Goal: Task Accomplishment & Management: Manage account settings

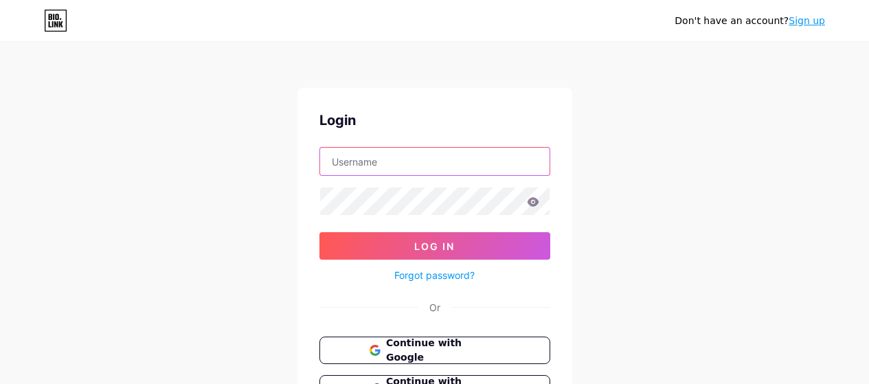
type input "kashifmansha9@gmail.com"
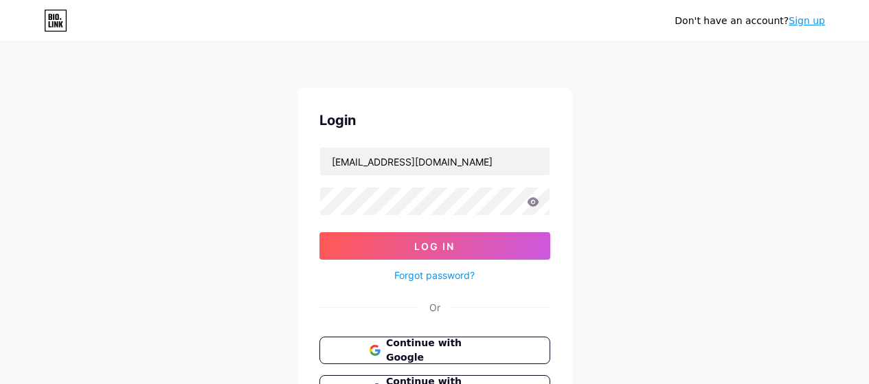
click at [469, 242] on button "Log In" at bounding box center [435, 245] width 231 height 27
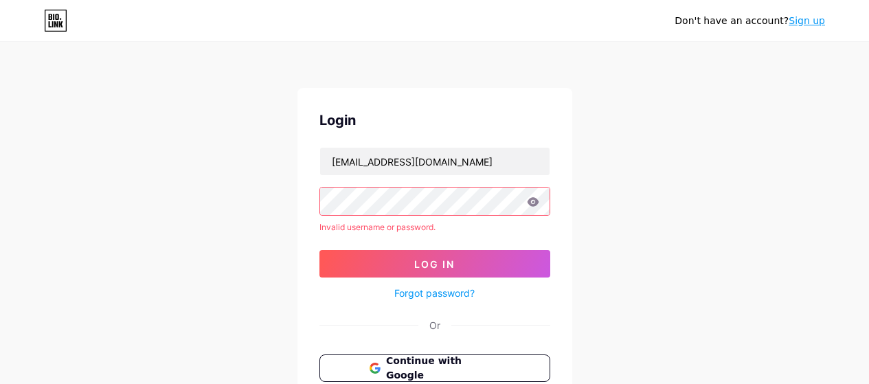
click at [537, 206] on icon at bounding box center [533, 202] width 12 height 10
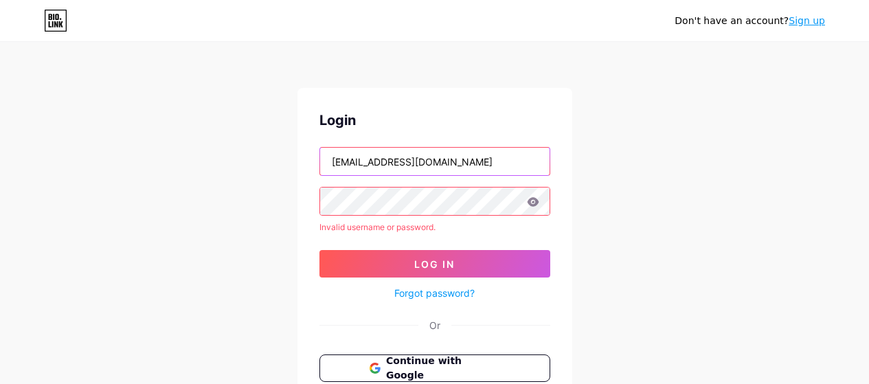
click at [469, 169] on input "kashifmansha9@gmail.com" at bounding box center [435, 161] width 230 height 27
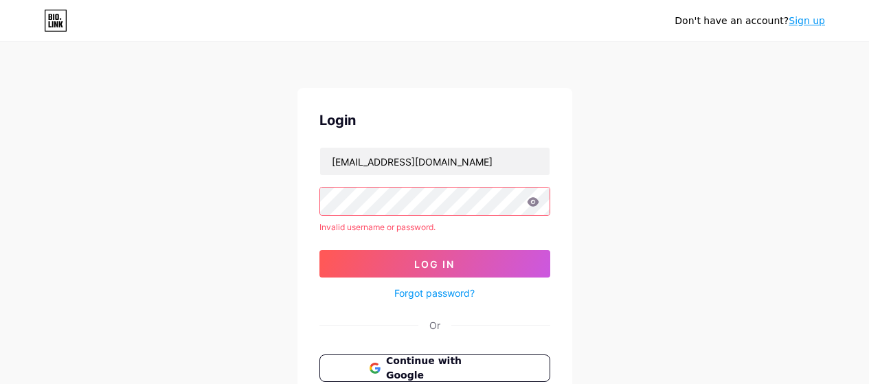
click at [528, 203] on icon at bounding box center [533, 202] width 12 height 10
click at [534, 203] on icon at bounding box center [533, 202] width 12 height 10
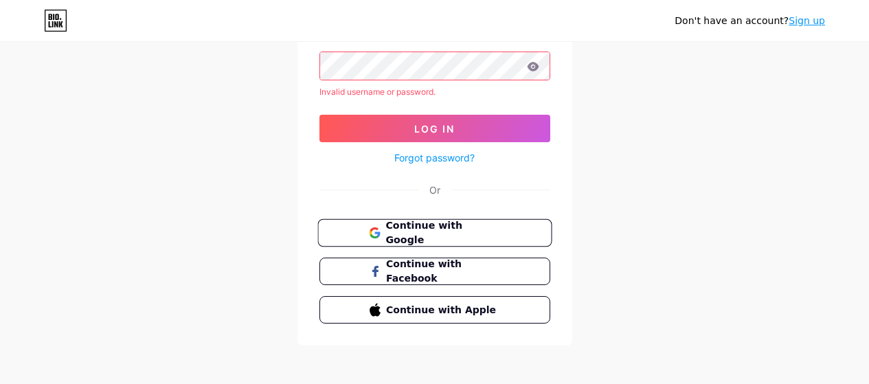
scroll to position [137, 0]
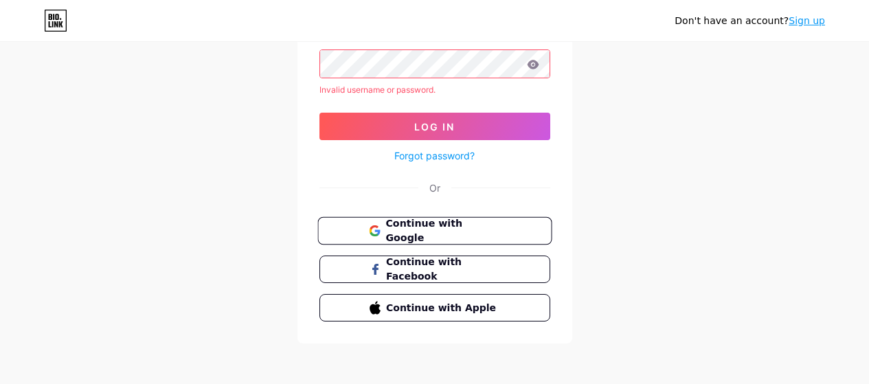
click at [477, 232] on span "Continue with Google" at bounding box center [443, 231] width 115 height 30
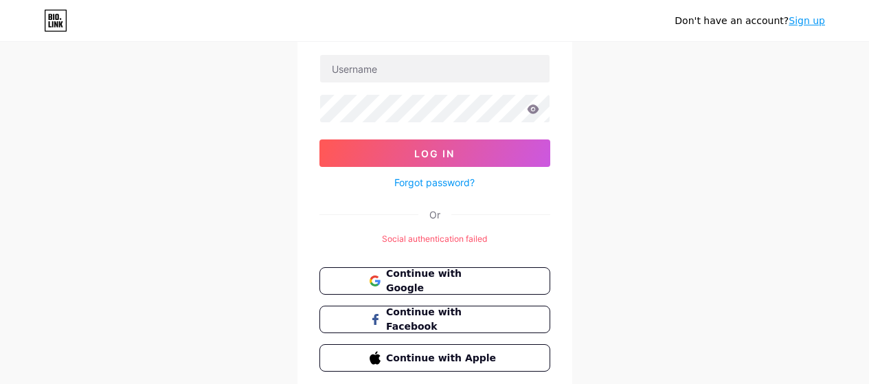
scroll to position [76, 0]
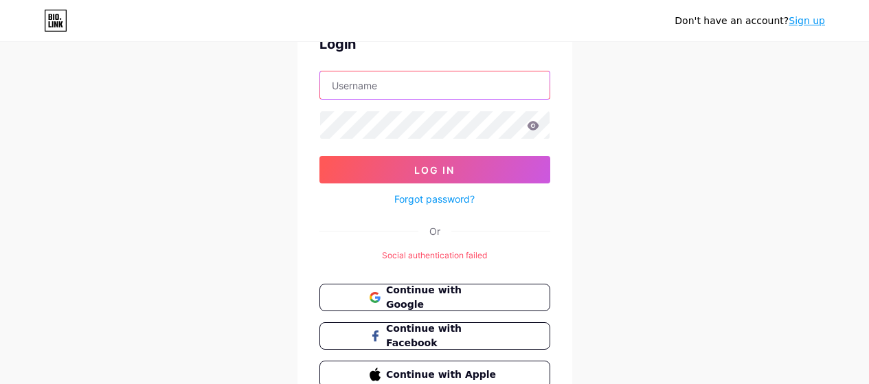
type input "kashifmansha9@gmail.com"
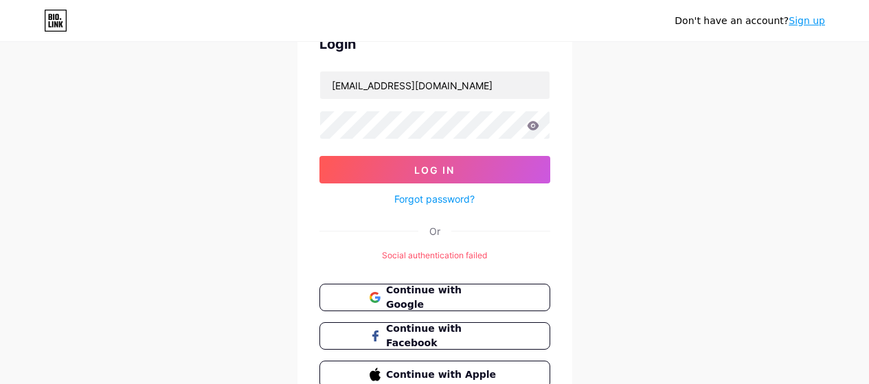
click at [426, 200] on link "Forgot password?" at bounding box center [434, 199] width 80 height 14
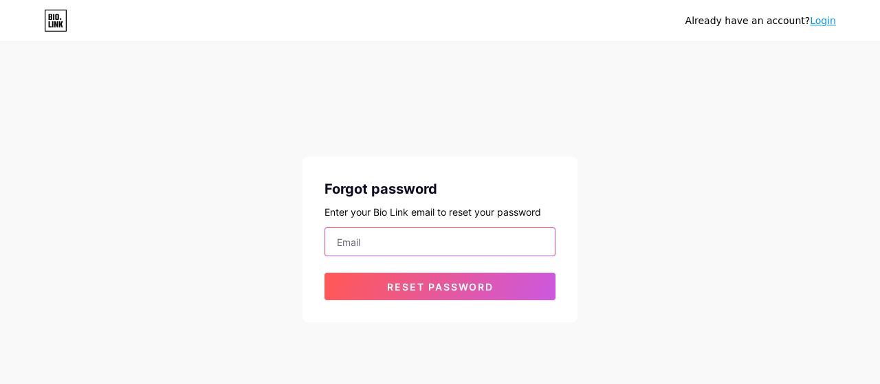
click at [468, 242] on input "email" at bounding box center [440, 241] width 230 height 27
type input "kashifmansha9@gmail.com"
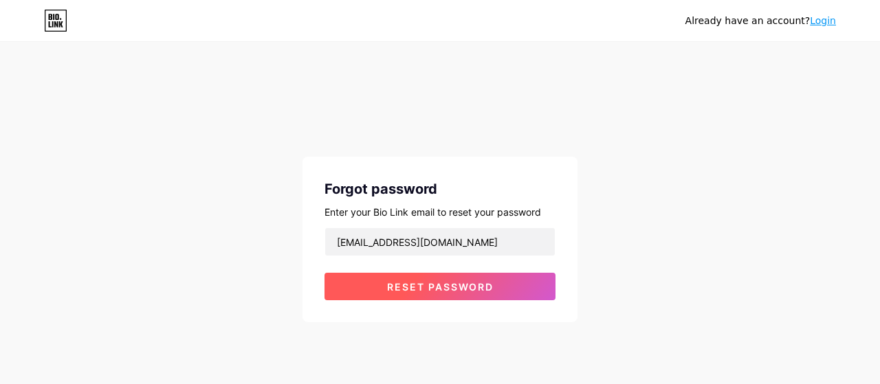
click at [428, 289] on span "Reset password" at bounding box center [440, 287] width 107 height 12
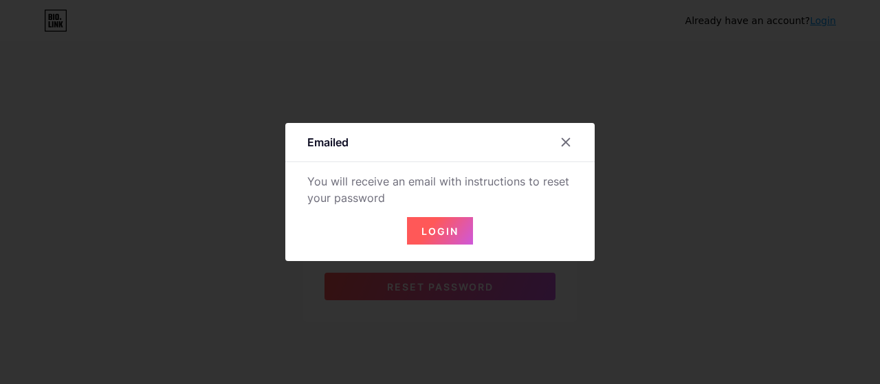
click at [460, 218] on button "Login" at bounding box center [440, 230] width 66 height 27
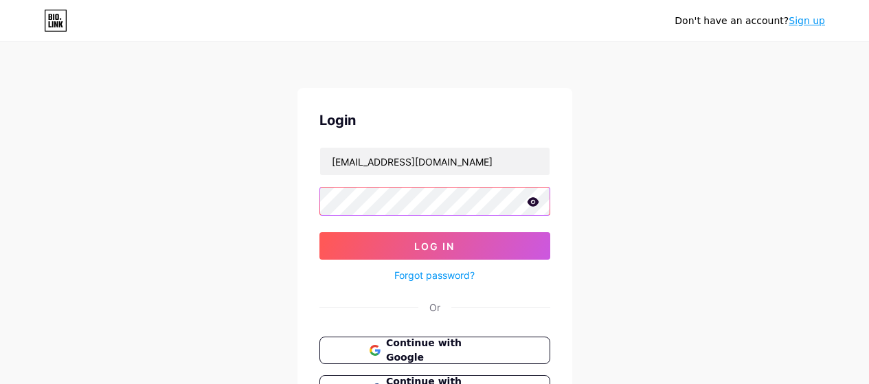
click at [320, 232] on button "Log In" at bounding box center [435, 245] width 231 height 27
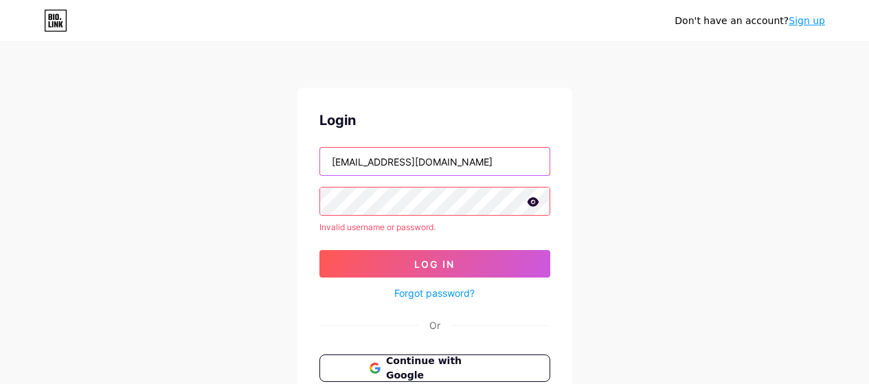
click at [463, 169] on input "kashifmansha9@gmail.com" at bounding box center [435, 161] width 230 height 27
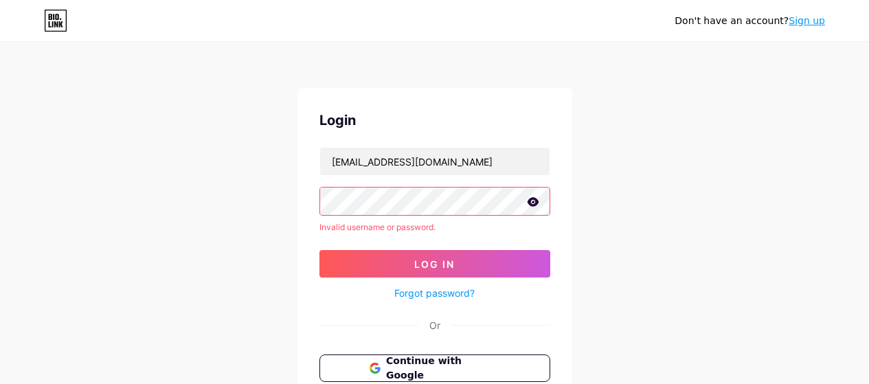
drag, startPoint x: 397, startPoint y: 160, endPoint x: 541, endPoint y: 178, distance: 145.4
click at [540, 178] on form "kashifmansha9@gmail.com Invalid username or password. Log In Forgot password?" at bounding box center [435, 224] width 231 height 155
type input "kashifmansha"
click at [607, 172] on div "Don't have an account? Sign up Login kashifmansha Invalid username or password.…" at bounding box center [434, 262] width 869 height 525
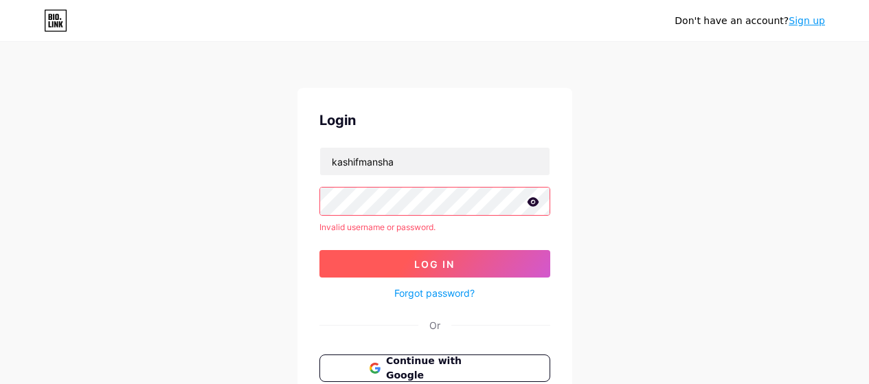
click at [456, 260] on button "Log In" at bounding box center [435, 263] width 231 height 27
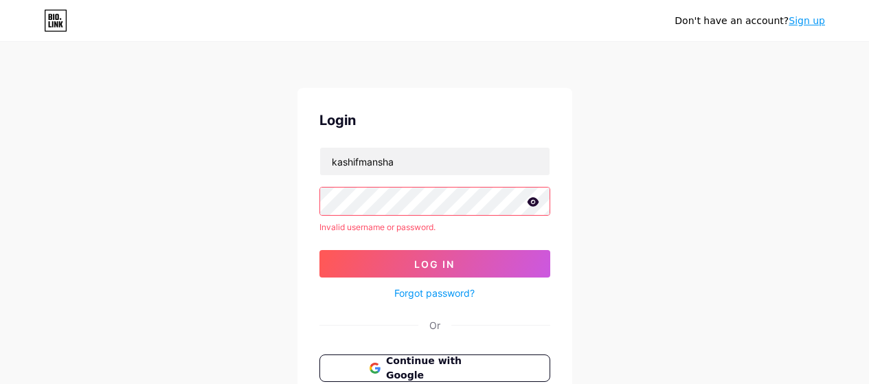
click at [454, 289] on link "Forgot password?" at bounding box center [434, 293] width 80 height 14
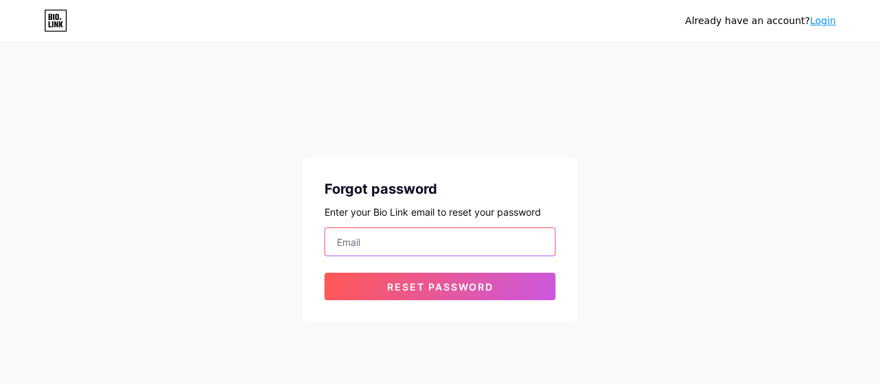
click at [426, 235] on input "email" at bounding box center [440, 241] width 230 height 27
type input "kashifmansha9@gmail.com"
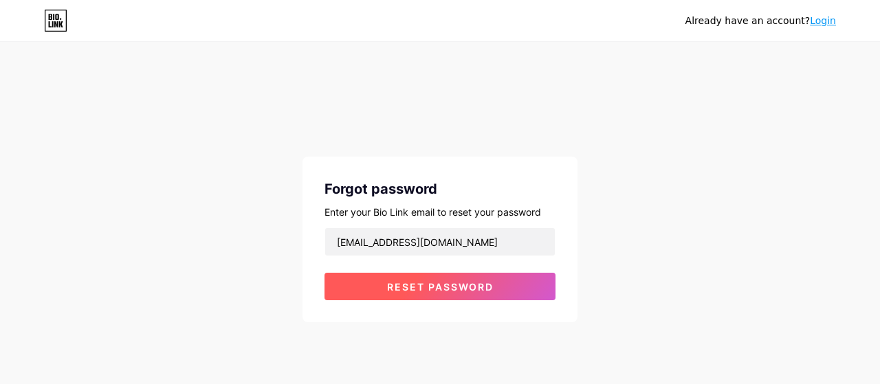
click at [427, 288] on span "Reset password" at bounding box center [440, 287] width 107 height 12
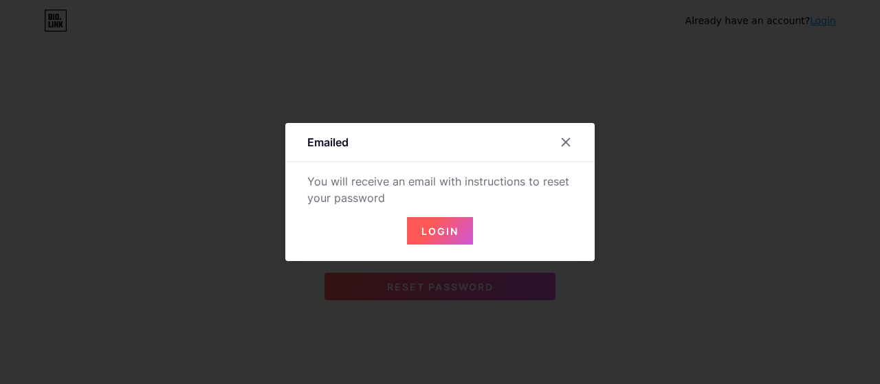
click at [442, 227] on span "Login" at bounding box center [439, 231] width 37 height 12
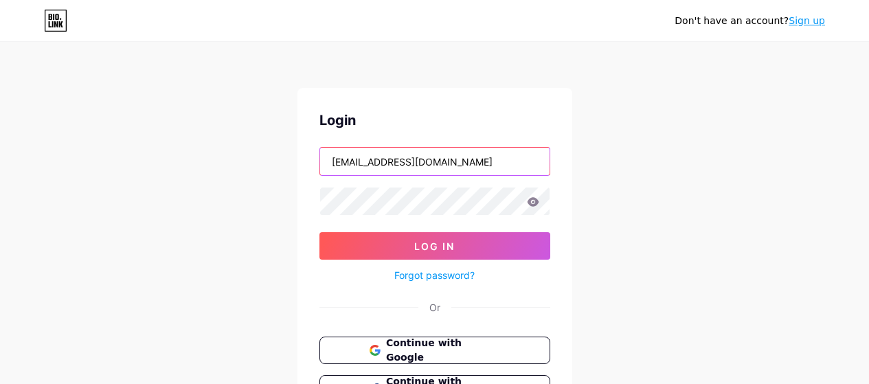
click at [397, 164] on input "kashifmansha9@gmail.com" at bounding box center [435, 161] width 230 height 27
type input "i"
click at [221, 248] on div "Don't have an account? Sign up Login i Log In Forgot password? Or Continue with…" at bounding box center [434, 253] width 869 height 507
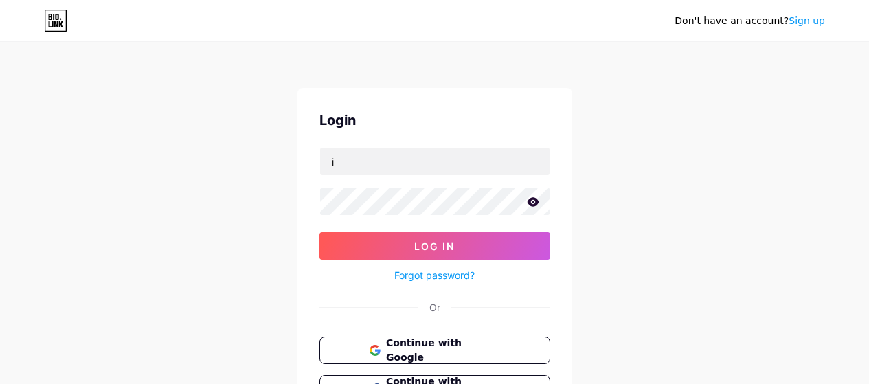
click at [422, 276] on link "Forgot password?" at bounding box center [434, 275] width 80 height 14
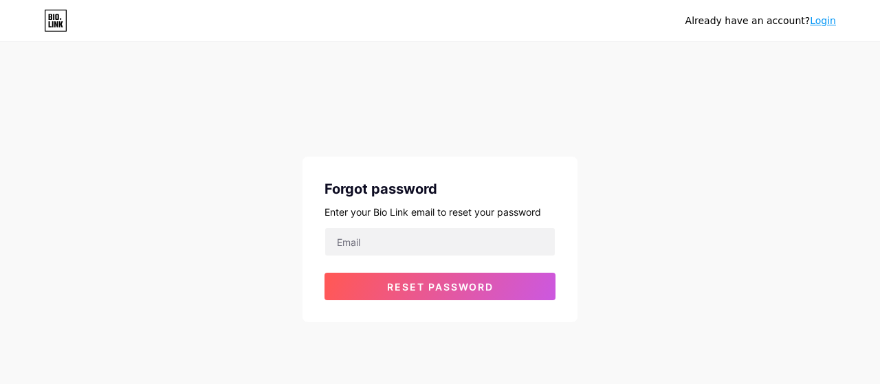
click at [420, 256] on form "Reset password" at bounding box center [439, 263] width 231 height 73
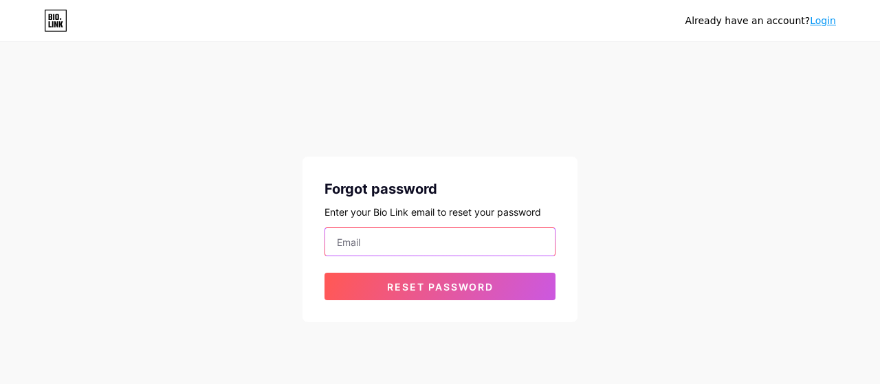
click at [422, 246] on input "email" at bounding box center [440, 241] width 230 height 27
type input "ikashifmansha@gmail.com"
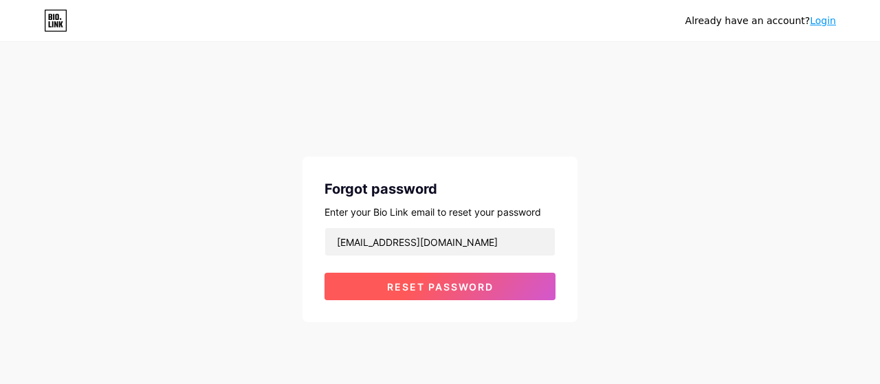
click at [491, 283] on span "Reset password" at bounding box center [440, 287] width 107 height 12
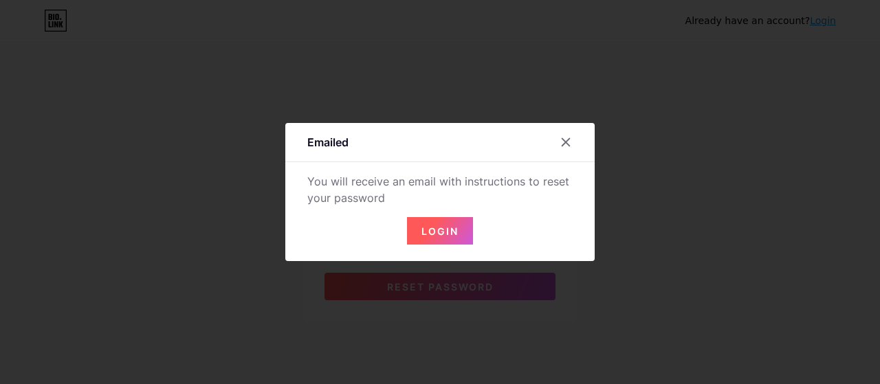
click at [436, 231] on span "Login" at bounding box center [439, 231] width 37 height 12
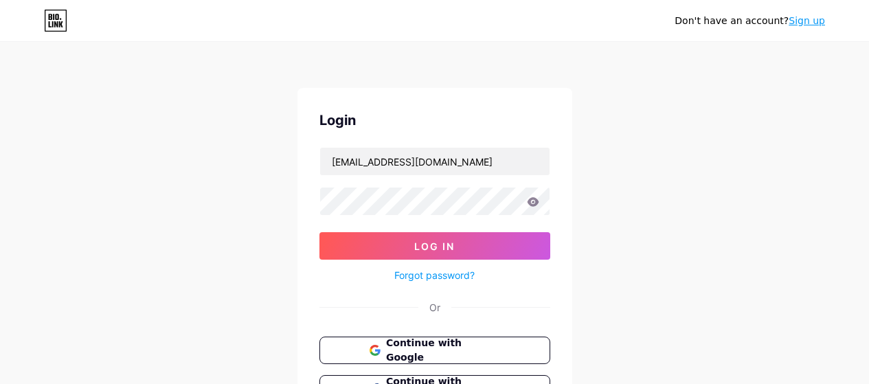
click at [801, 15] on link "Sign up" at bounding box center [807, 20] width 36 height 11
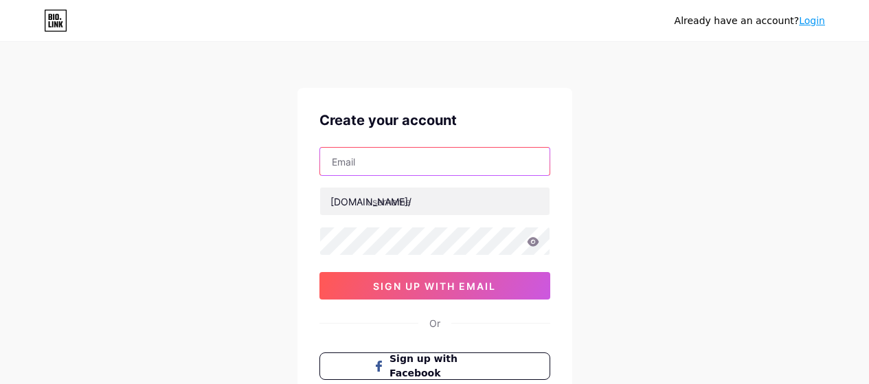
click at [399, 169] on input "text" at bounding box center [435, 161] width 230 height 27
type input "kashifmansha9@gmail.com"
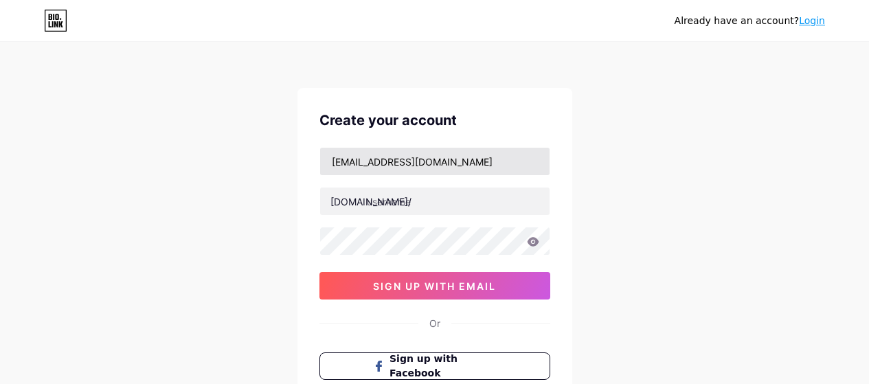
click at [439, 166] on input "kashifmansha9@gmail.com" at bounding box center [435, 161] width 230 height 27
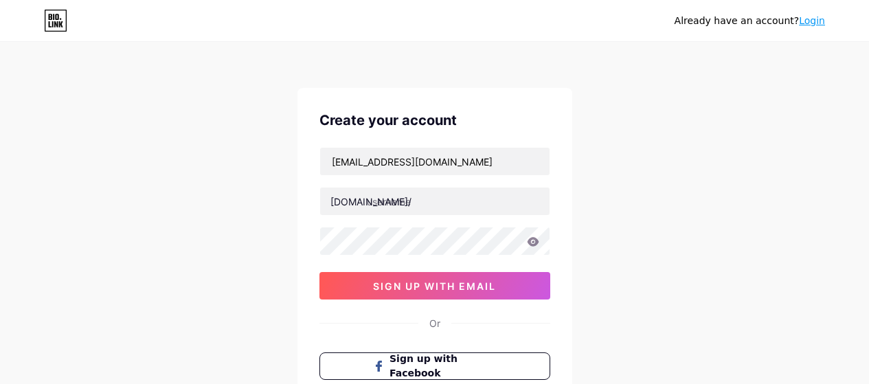
click at [686, 242] on div "Already have an account? Login Create your account kashifmansha9@gmail.com bio.…" at bounding box center [434, 263] width 869 height 526
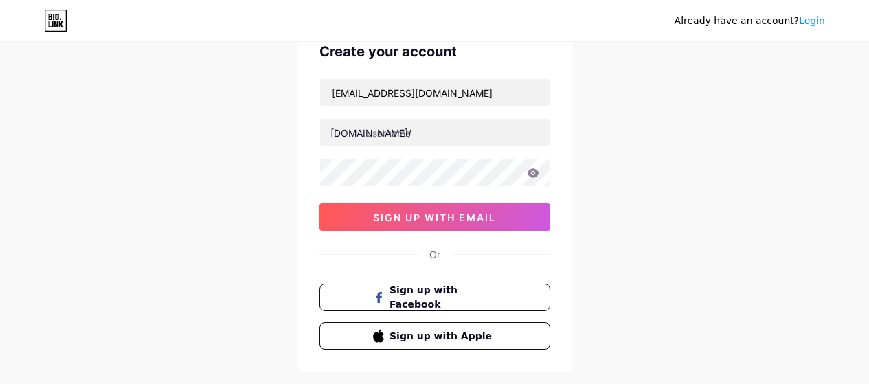
scroll to position [137, 0]
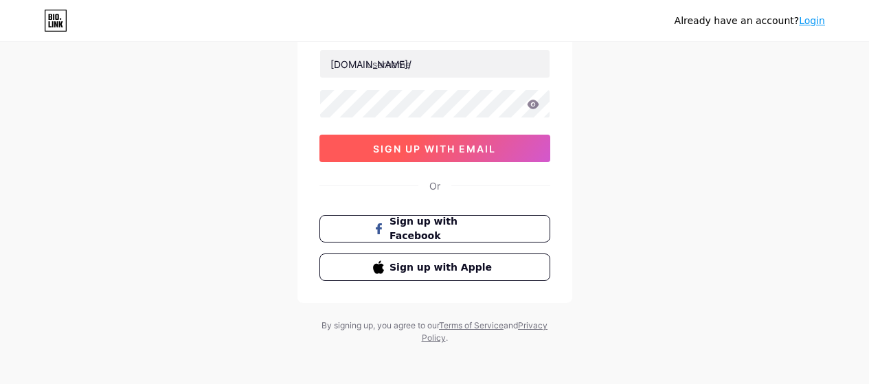
click at [476, 153] on span "sign up with email" at bounding box center [434, 149] width 123 height 12
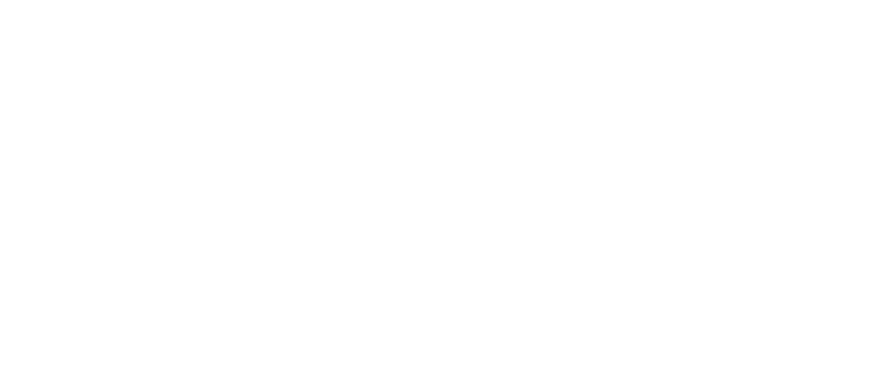
click at [429, 0] on html at bounding box center [440, 0] width 880 height 0
